Goal: Task Accomplishment & Management: Use online tool/utility

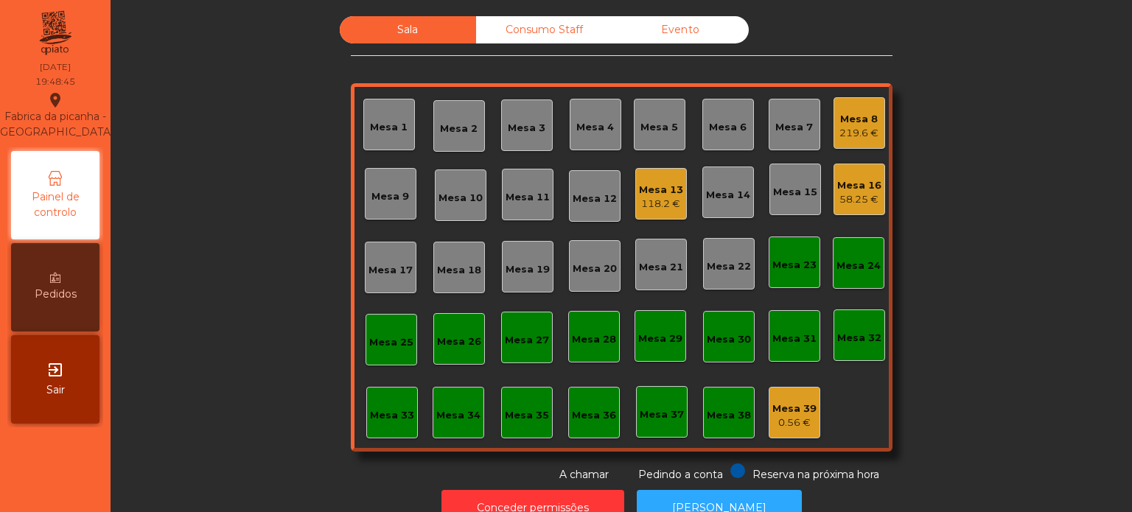
click at [389, 111] on div "Mesa 1" at bounding box center [389, 125] width 52 height 52
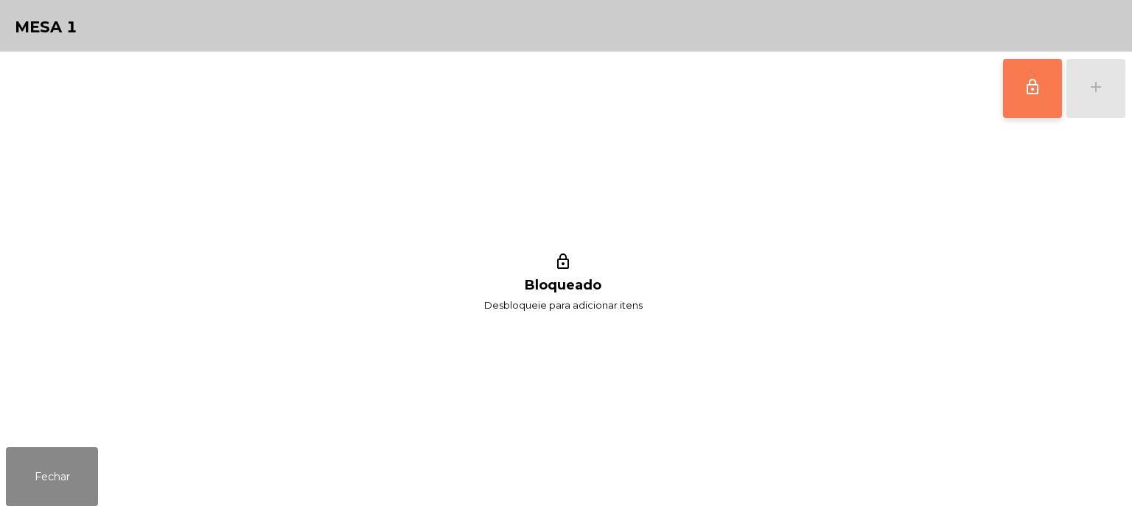
click at [1038, 99] on button "lock_outline" at bounding box center [1032, 88] width 59 height 59
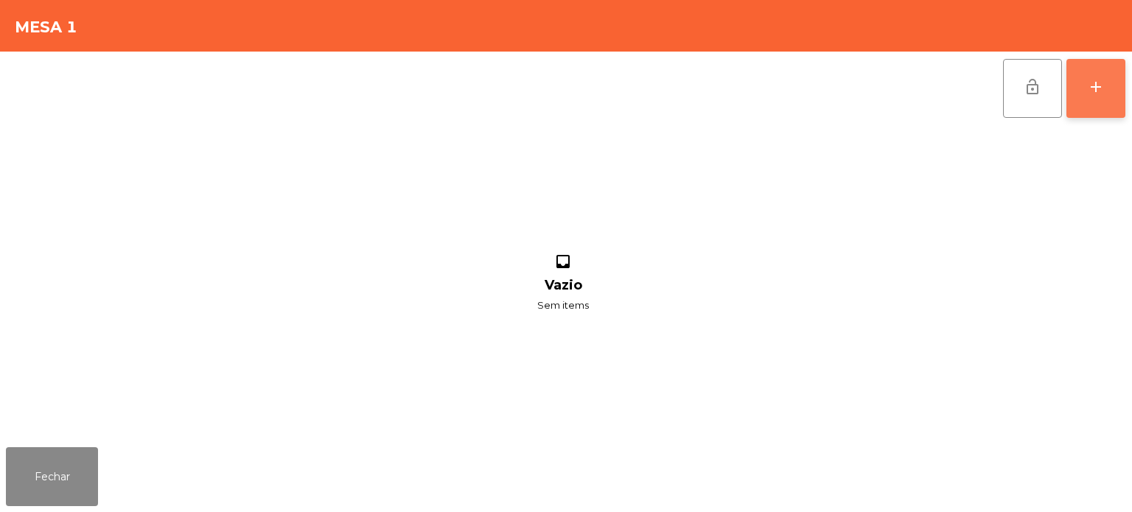
click at [1098, 99] on button "add" at bounding box center [1095, 88] width 59 height 59
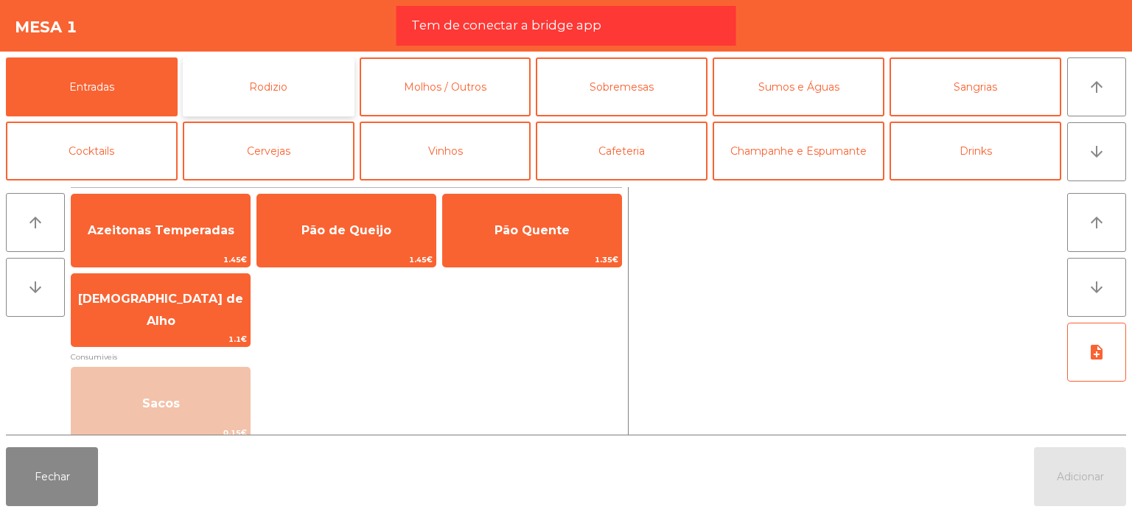
click at [295, 103] on button "Rodizio" at bounding box center [269, 86] width 172 height 59
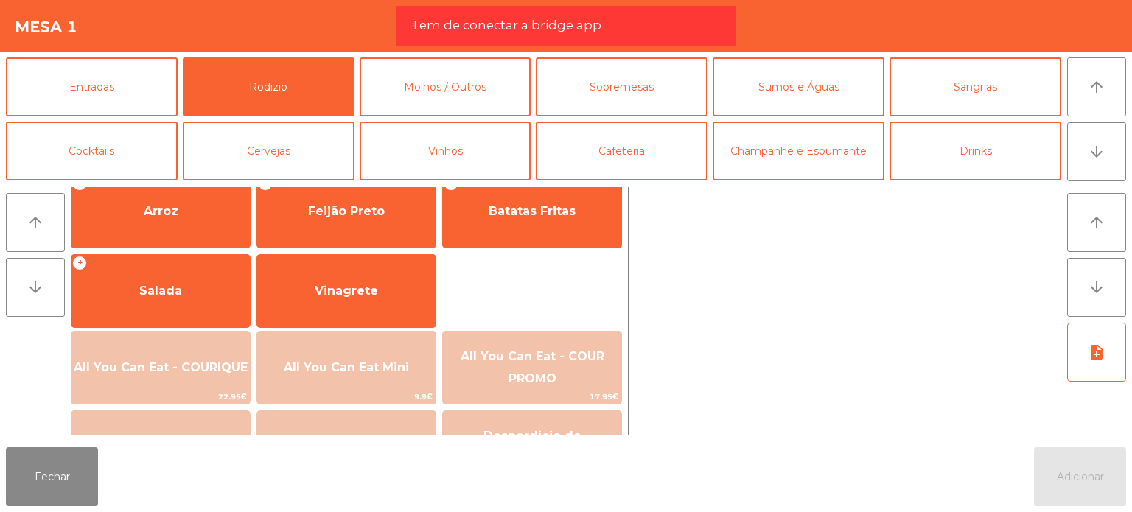
scroll to position [211, 0]
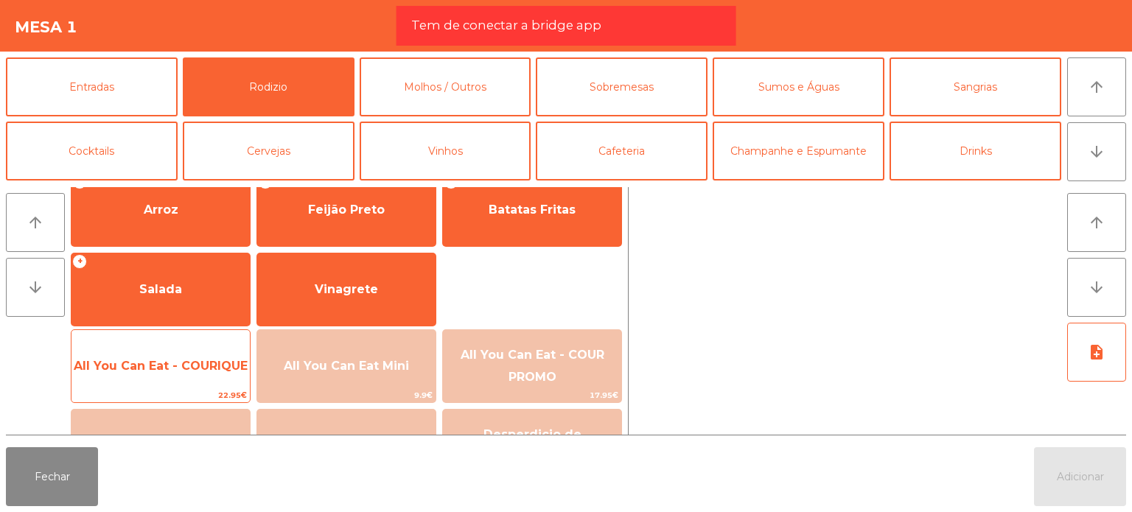
click at [209, 384] on span "All You Can Eat - COURIQUE" at bounding box center [160, 366] width 178 height 40
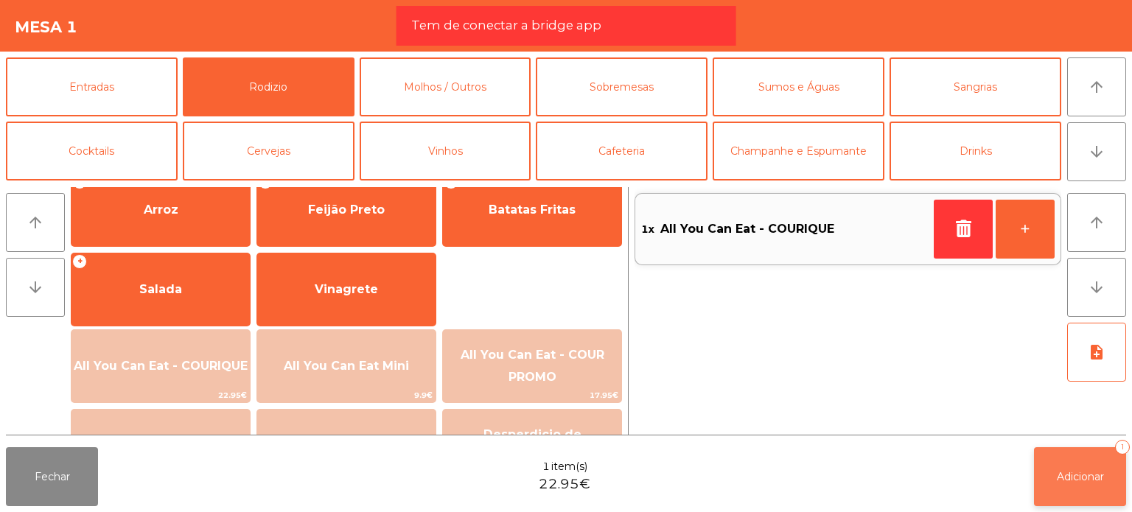
click at [1052, 468] on button "Adicionar 1" at bounding box center [1080, 476] width 92 height 59
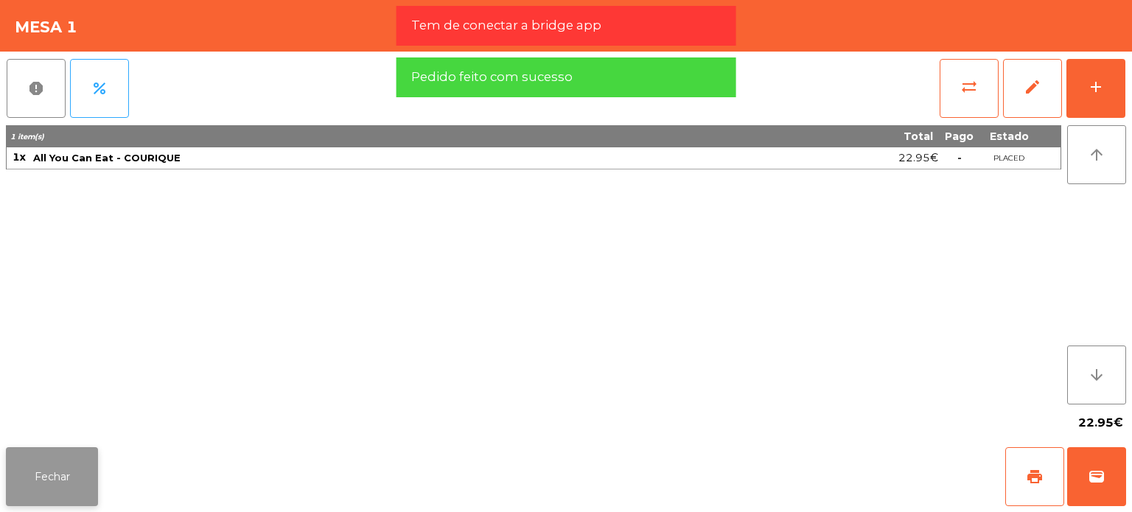
click at [69, 464] on button "Fechar" at bounding box center [52, 476] width 92 height 59
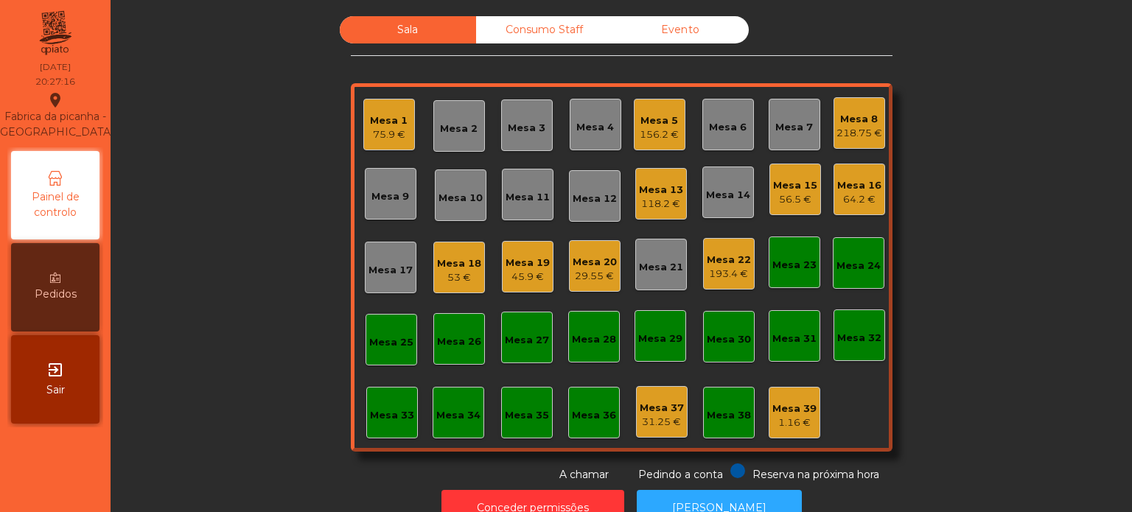
click at [531, 248] on div "Mesa 19 45.9 €" at bounding box center [528, 267] width 52 height 52
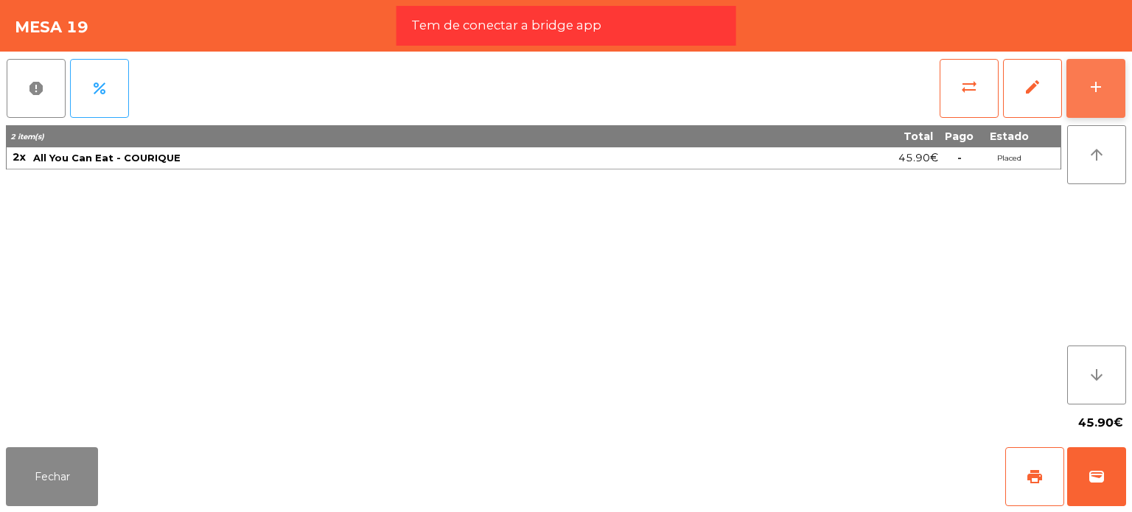
click at [1110, 60] on button "add" at bounding box center [1095, 88] width 59 height 59
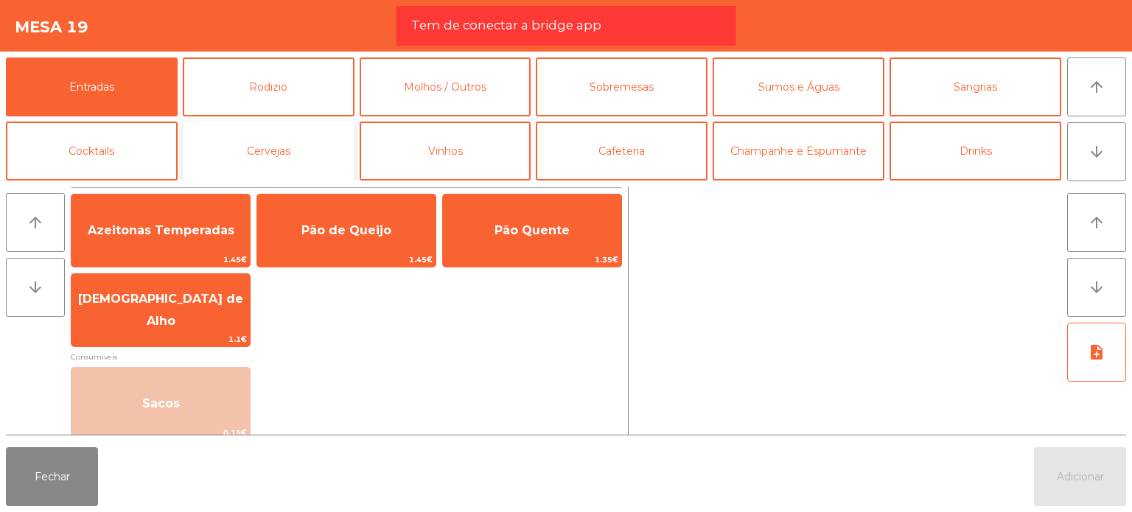
click at [281, 132] on button "Cervejas" at bounding box center [269, 151] width 172 height 59
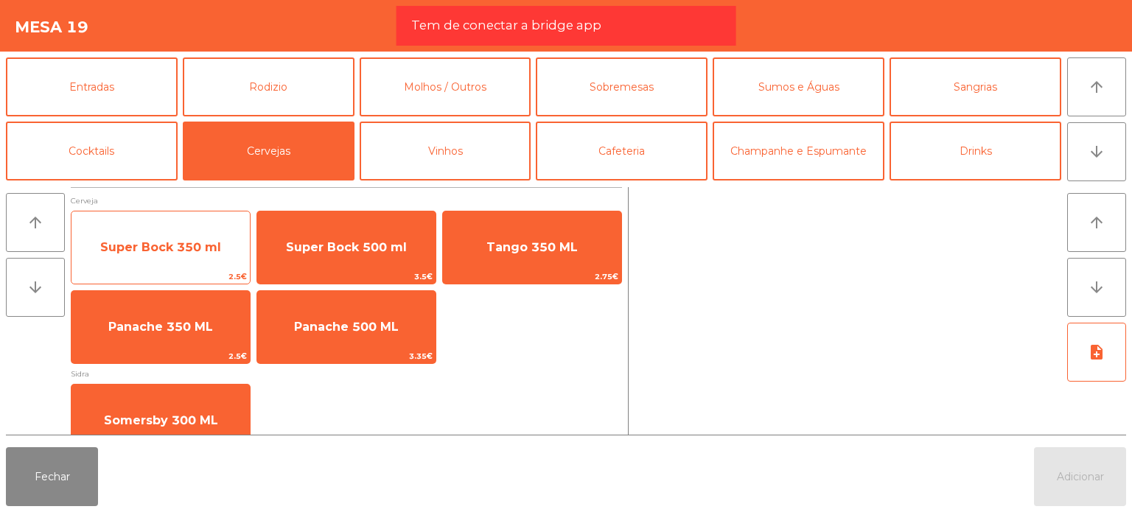
click at [189, 237] on span "Super Bock 350 ml" at bounding box center [160, 248] width 178 height 40
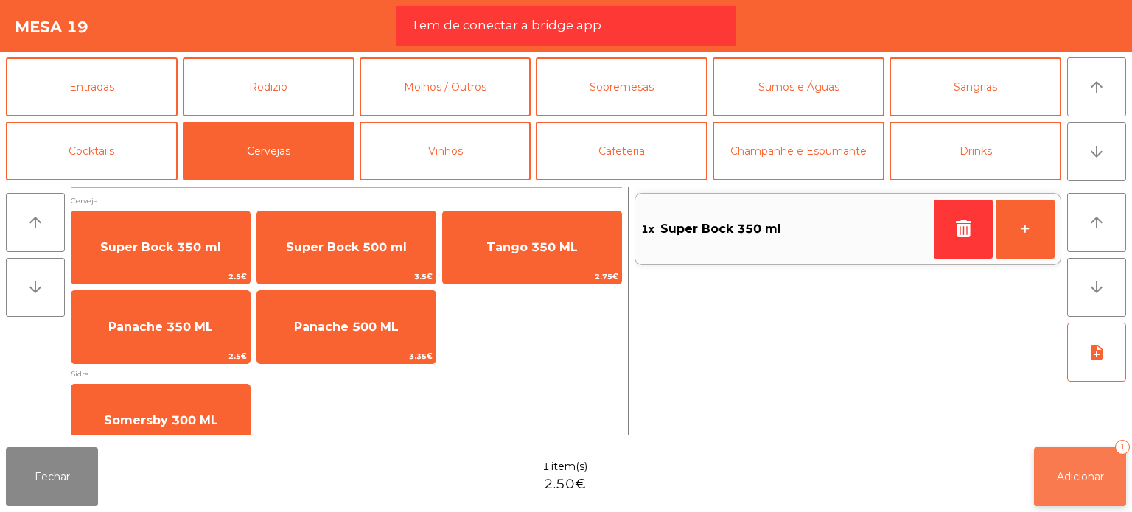
click at [1082, 477] on span "Adicionar" at bounding box center [1080, 476] width 47 height 13
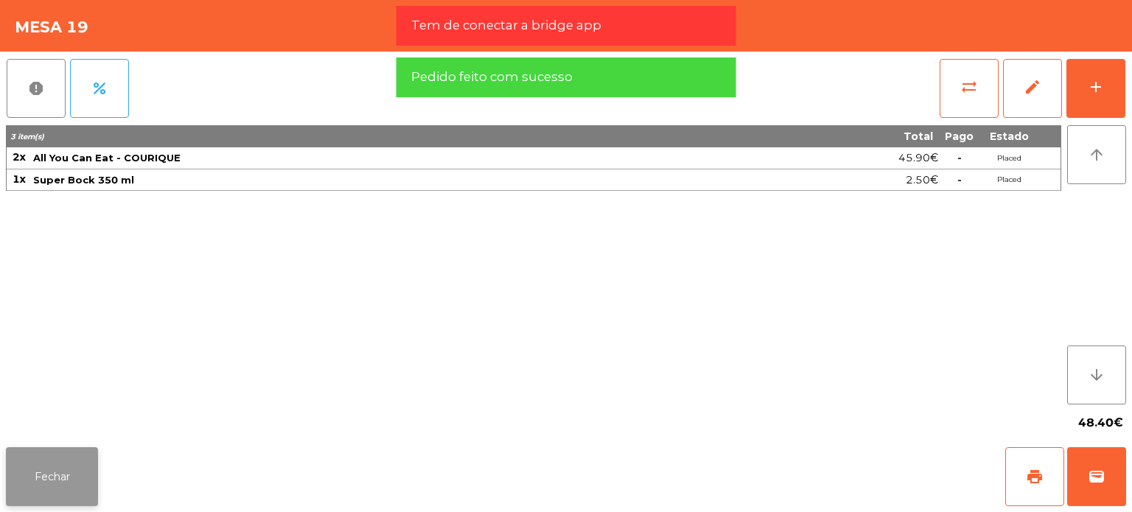
click at [89, 477] on button "Fechar" at bounding box center [52, 476] width 92 height 59
